Goal: Task Accomplishment & Management: Manage account settings

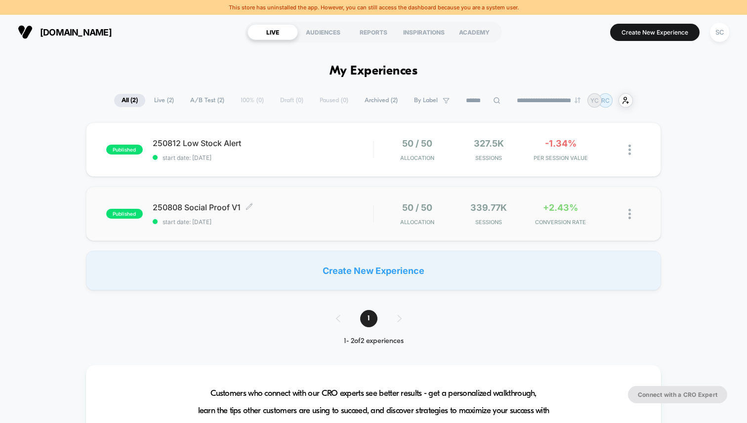
click at [318, 209] on span "250808 Social Proof V1 Click to edit experience details" at bounding box center [263, 208] width 220 height 10
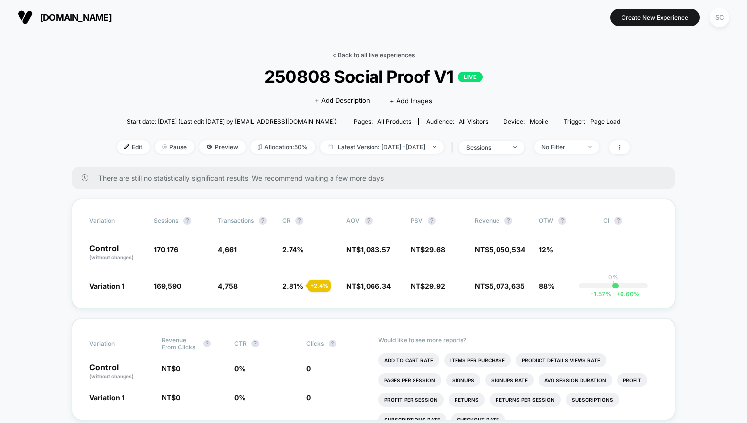
click at [362, 57] on link "< Back to all live experiences" at bounding box center [373, 54] width 82 height 7
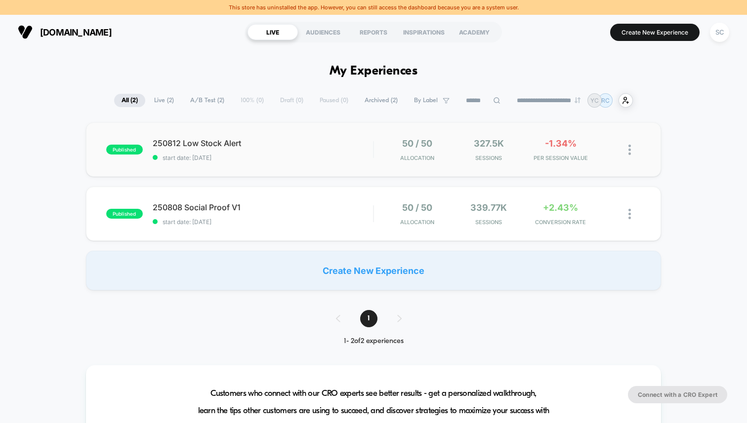
click at [347, 167] on div "published 250812 Low Stock Alert start date: 12/08/2025 50 / 50 Allocation 327.…" at bounding box center [373, 149] width 575 height 54
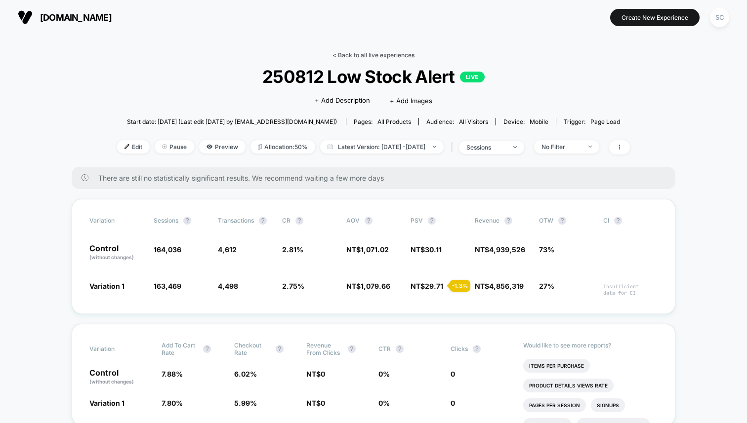
click at [353, 55] on link "< Back to all live experiences" at bounding box center [373, 54] width 82 height 7
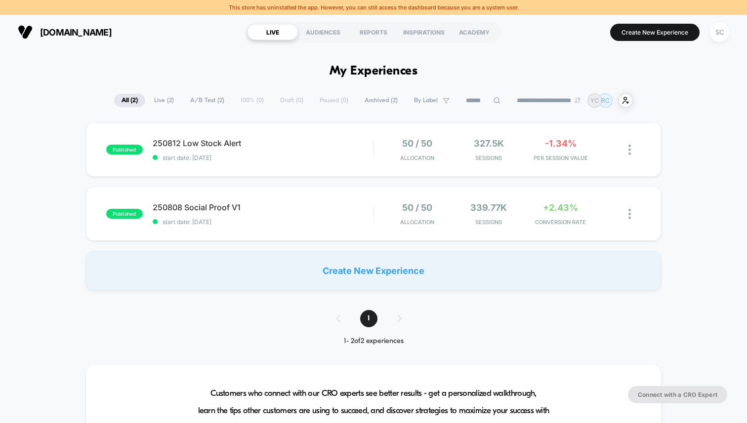
click at [375, 104] on span "Archived ( 2 )" at bounding box center [381, 100] width 48 height 13
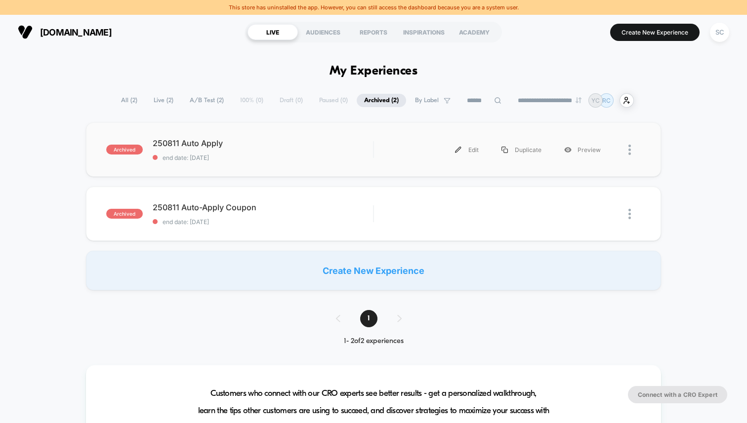
click at [321, 163] on div "archived 250811 Auto Apply end date: 11/08/2025 Edit Duplicate Preview" at bounding box center [373, 149] width 575 height 54
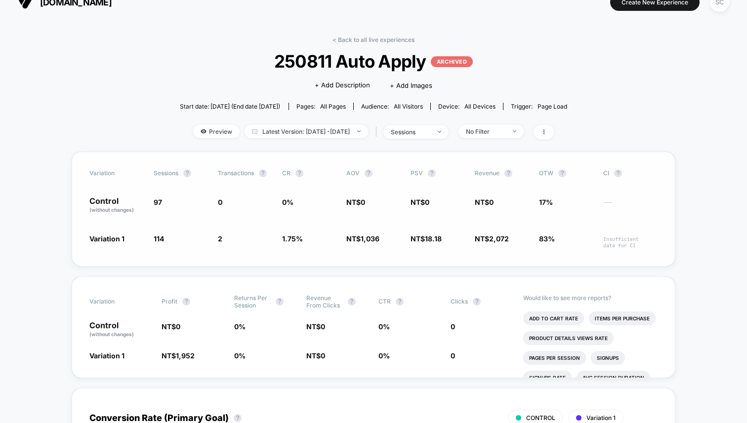
scroll to position [16, 0]
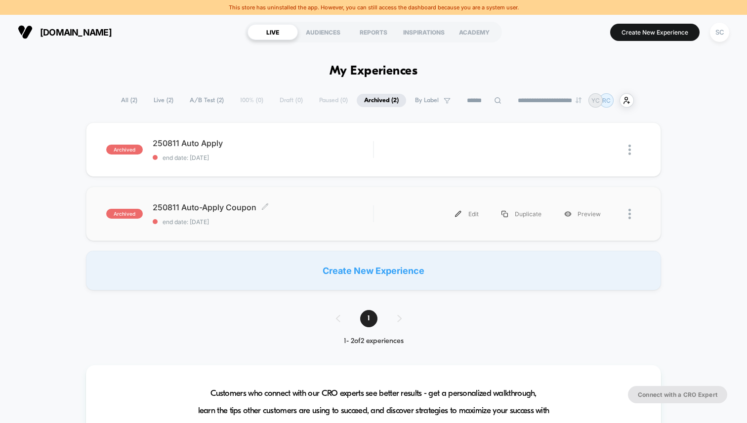
click at [294, 215] on div "250811 Auto-Apply Coupon Click to edit experience details Click to edit experie…" at bounding box center [263, 214] width 220 height 23
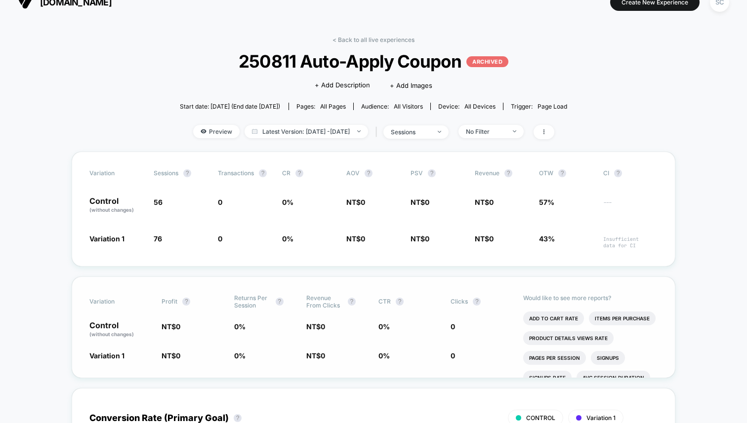
scroll to position [12, 0]
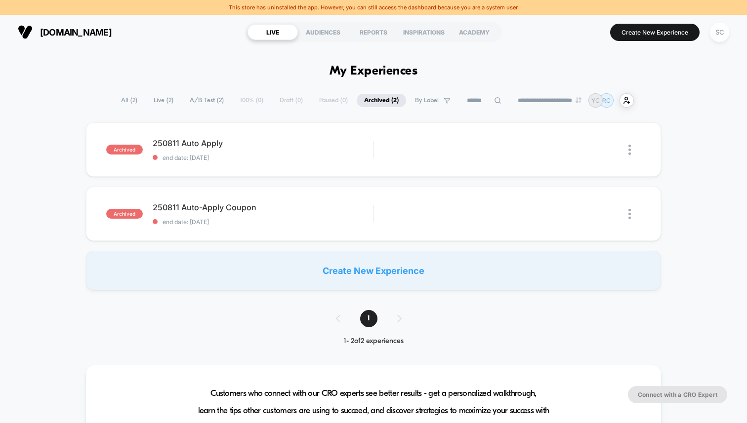
click at [282, 177] on div "archived 250811 Auto Apply end date: 11/08/2025 Edit Duplicate Preview archived…" at bounding box center [373, 206] width 747 height 168
click at [151, 98] on span "Live ( 2 )" at bounding box center [163, 100] width 35 height 13
